Goal: Transaction & Acquisition: Purchase product/service

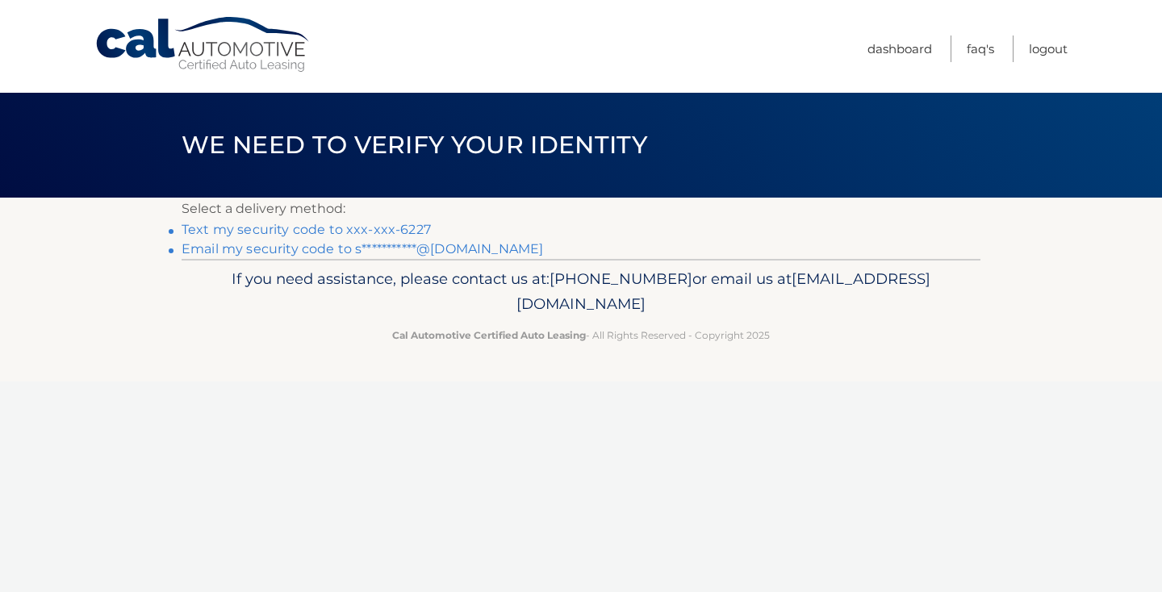
click at [395, 226] on link "Text my security code to xxx-xxx-6227" at bounding box center [306, 229] width 249 height 15
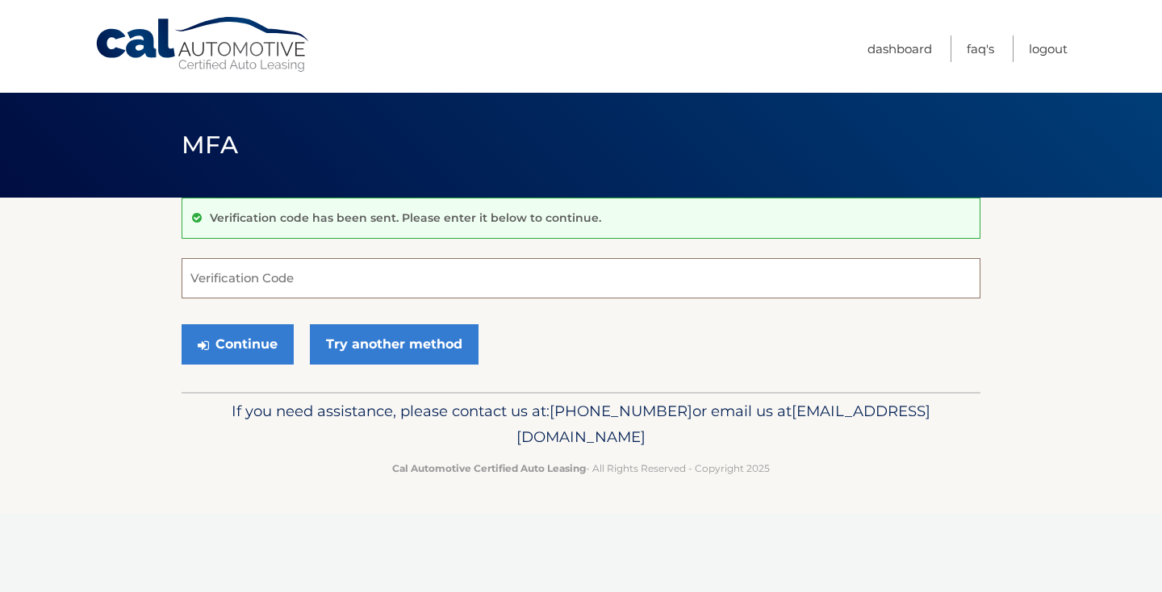
click at [405, 278] on input "Verification Code" at bounding box center [581, 278] width 799 height 40
type input "556719"
click at [271, 340] on button "Continue" at bounding box center [238, 344] width 112 height 40
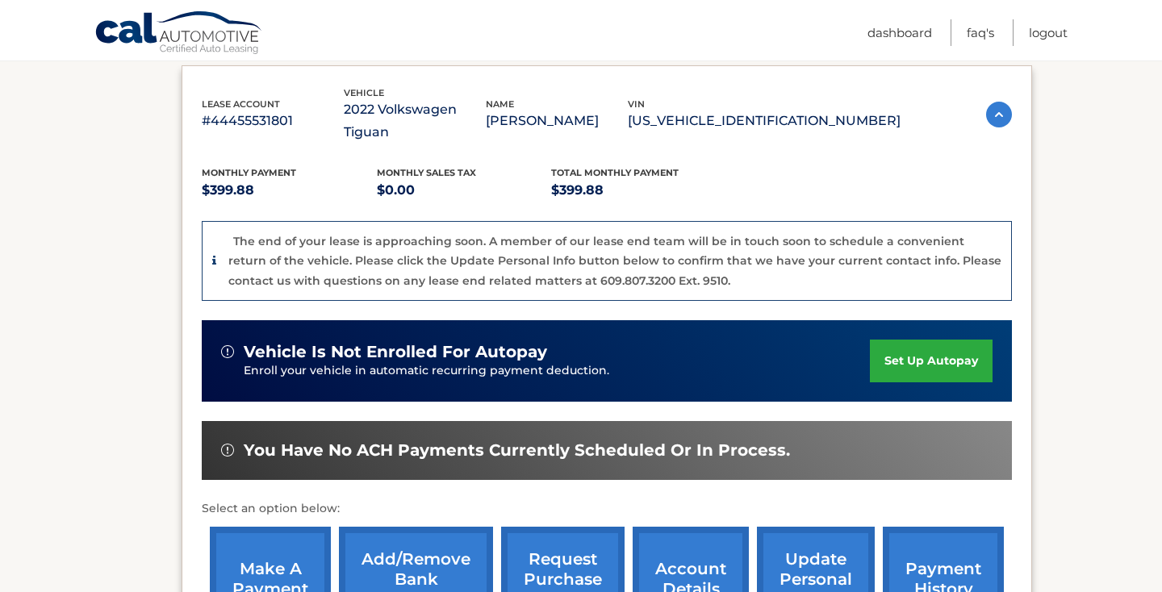
scroll to position [333, 0]
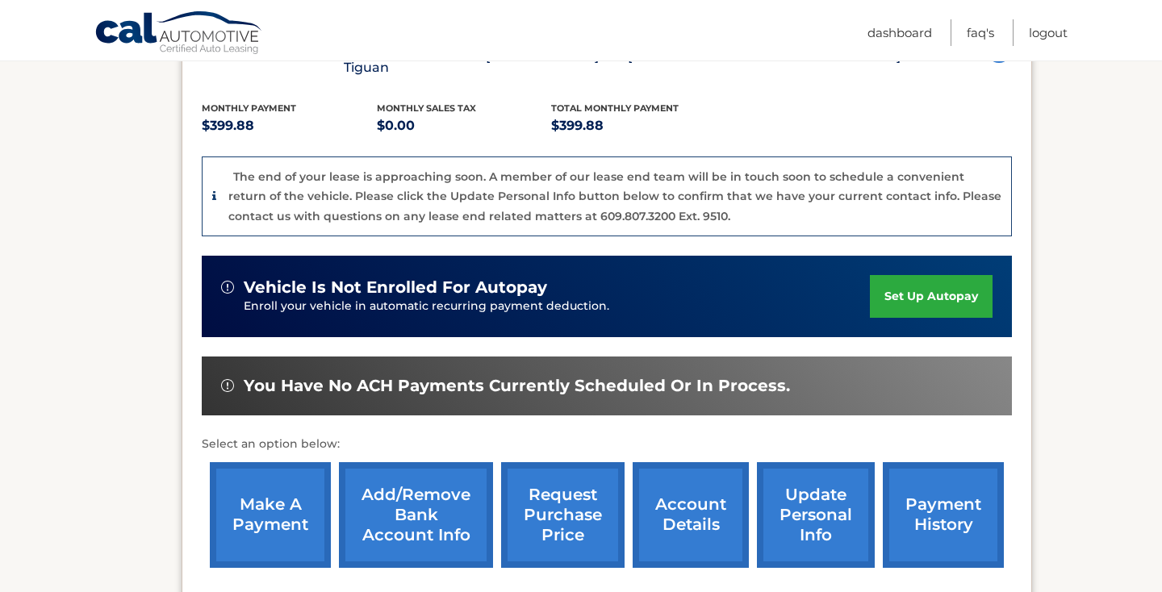
click at [297, 491] on link "make a payment" at bounding box center [270, 515] width 121 height 106
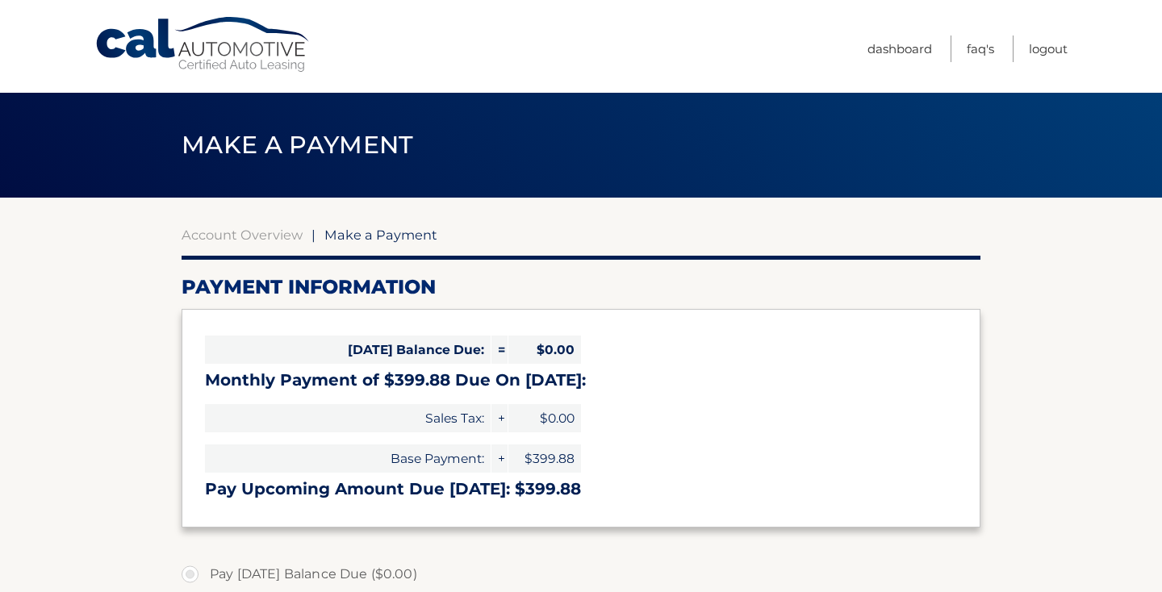
select select "NGU5Nzc0NjUtNzY5Mi00YTRiLTgzYWYtNDU4Zjc5ZGE0ZDRl"
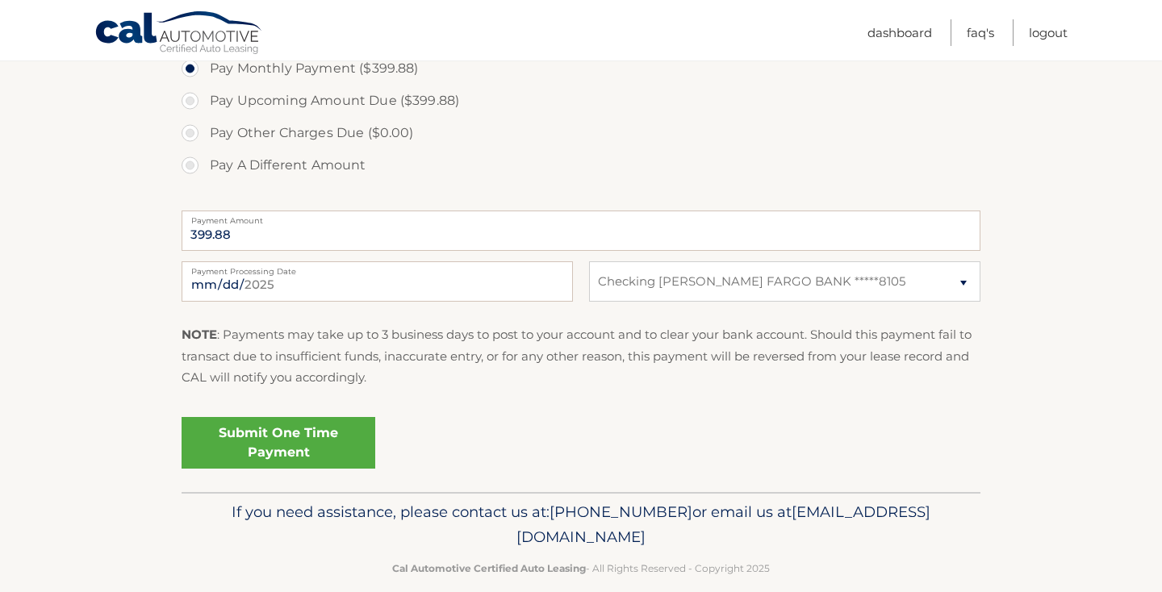
scroll to position [561, 0]
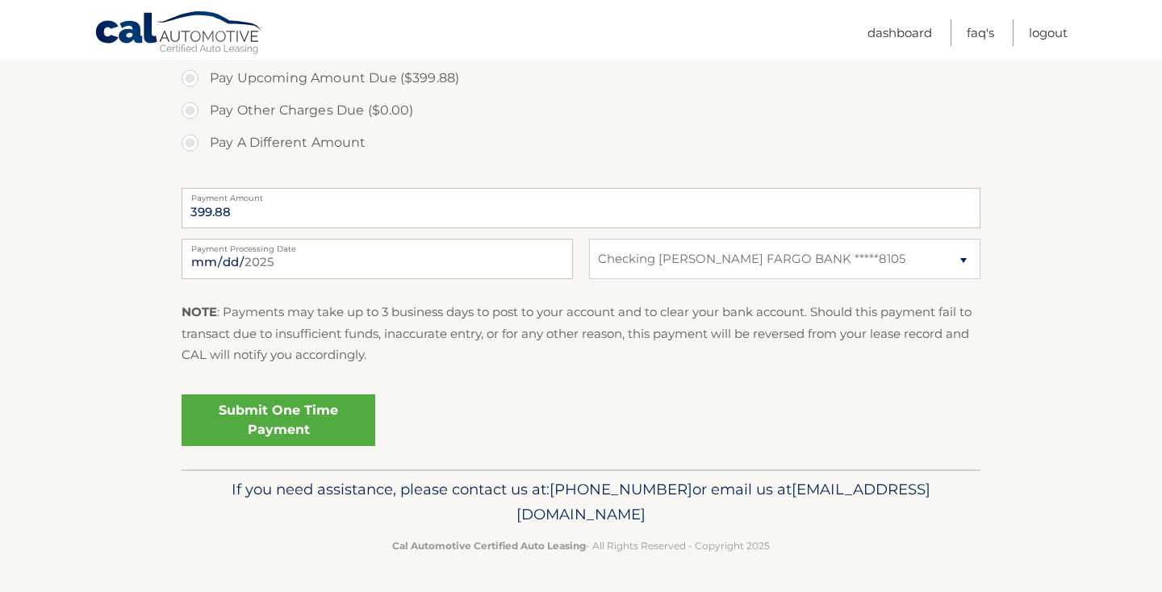
click at [289, 416] on link "Submit One Time Payment" at bounding box center [279, 421] width 194 height 52
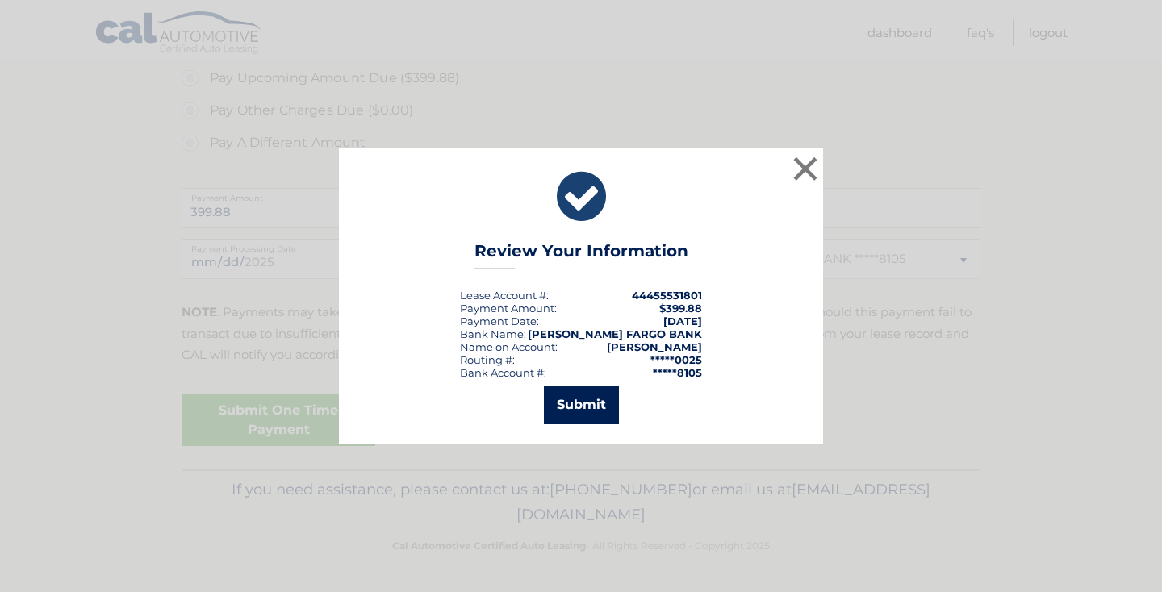
click at [581, 399] on button "Submit" at bounding box center [581, 405] width 75 height 39
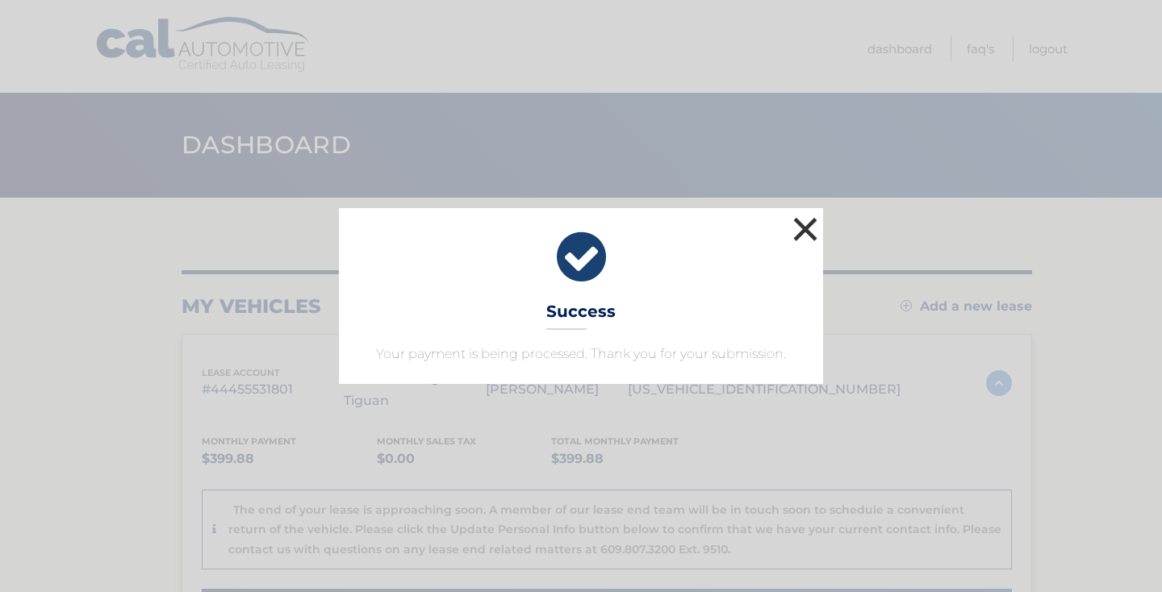
click at [808, 224] on button "×" at bounding box center [805, 229] width 32 height 32
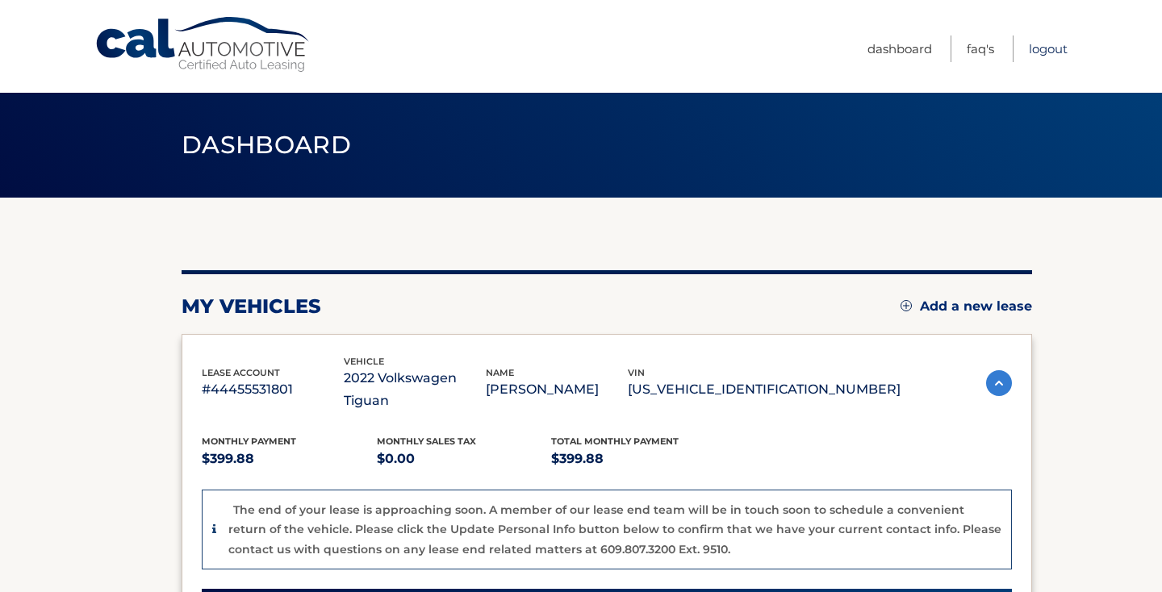
click at [1051, 45] on link "Logout" at bounding box center [1048, 49] width 39 height 27
